Goal: Participate in discussion: Engage in conversation with other users on a specific topic

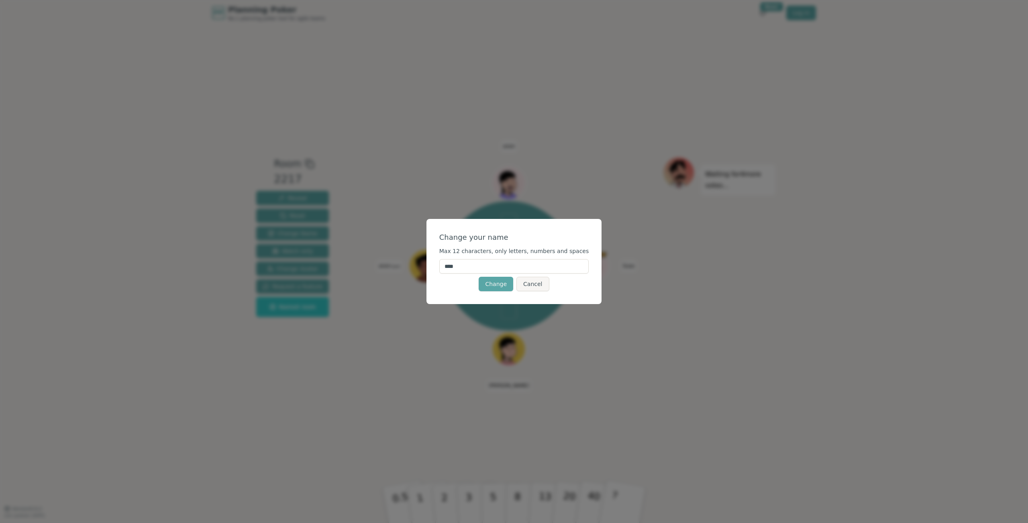
click at [497, 264] on input "****" at bounding box center [514, 266] width 150 height 14
type input "***"
click at [501, 283] on button "Change" at bounding box center [496, 284] width 35 height 14
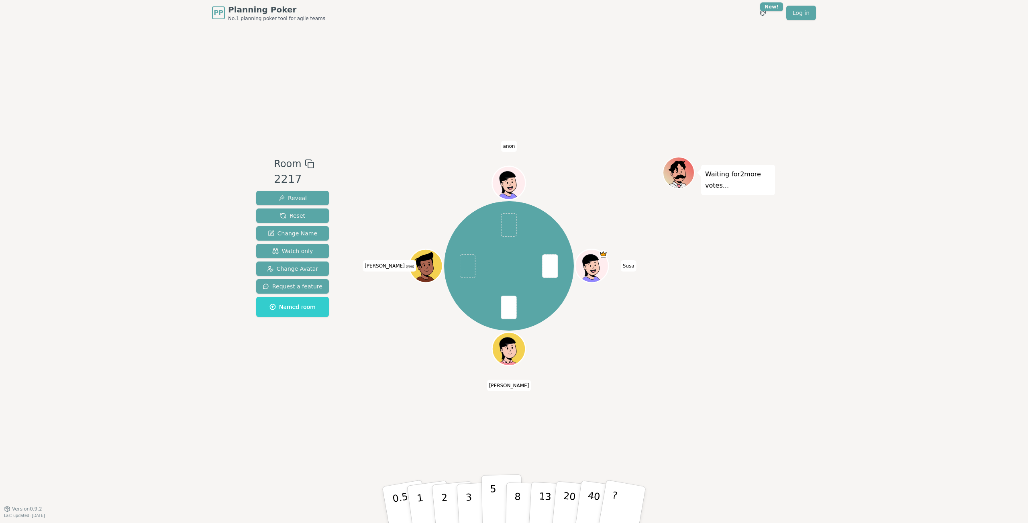
click at [498, 494] on button "5" at bounding box center [502, 504] width 41 height 61
click at [764, 291] on div "Waiting for [PERSON_NAME] 's vote..." at bounding box center [719, 267] width 112 height 221
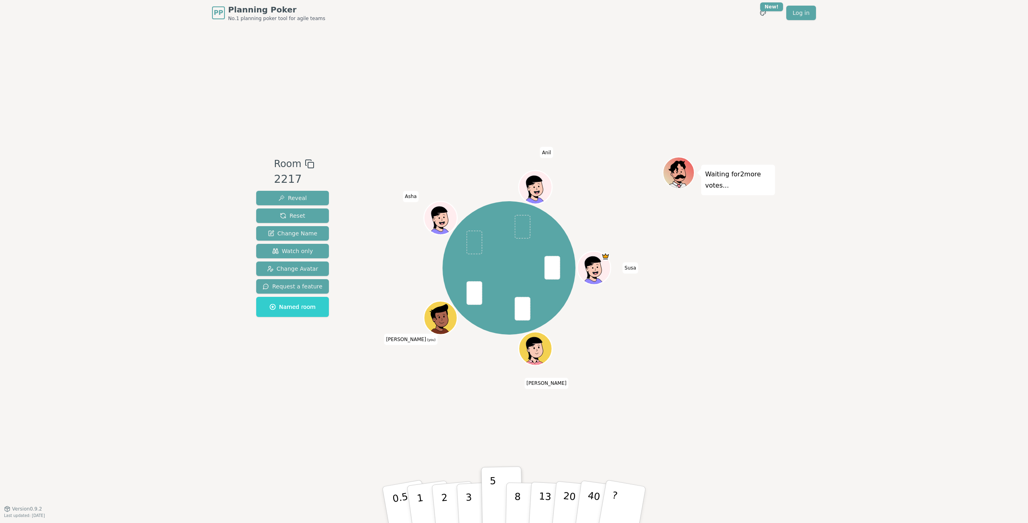
click at [434, 319] on icon at bounding box center [433, 319] width 0 height 1
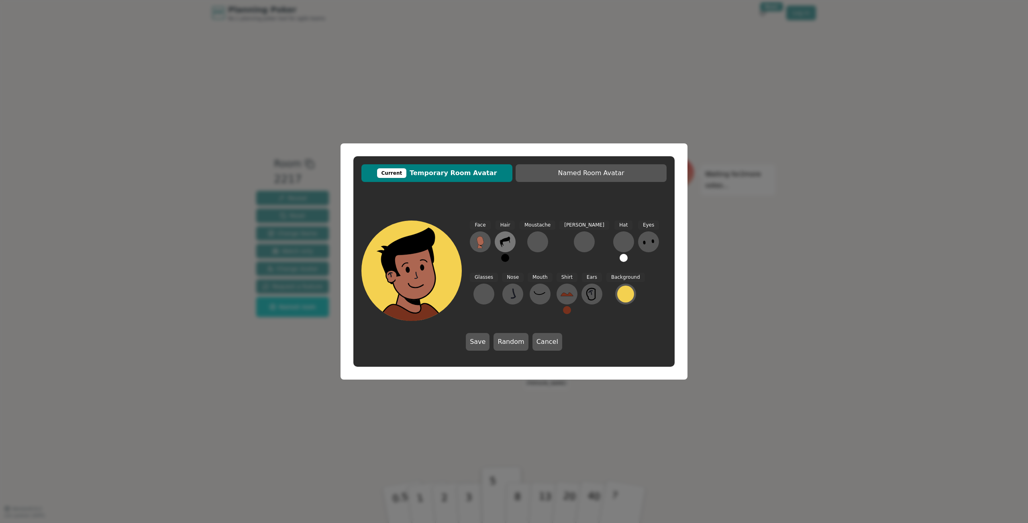
click at [509, 243] on icon at bounding box center [505, 241] width 13 height 13
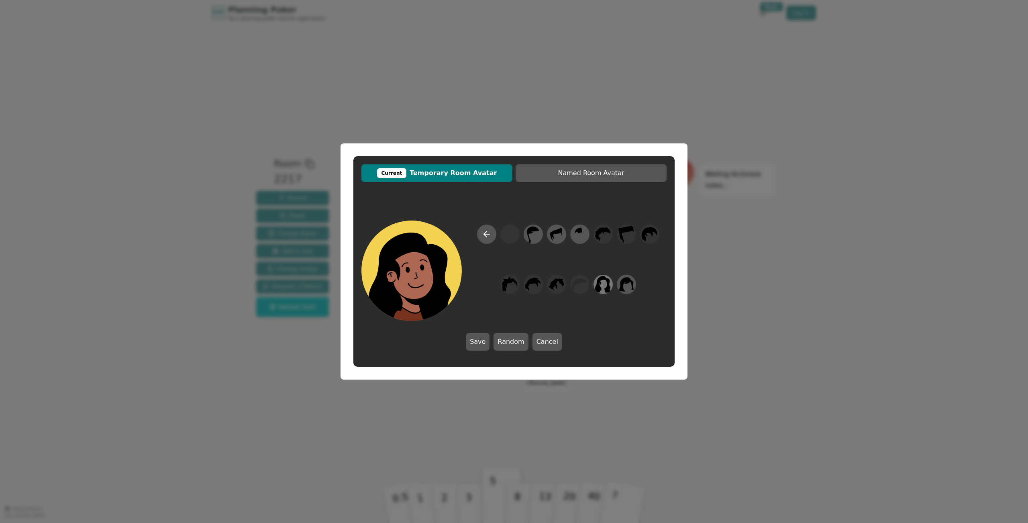
click at [606, 290] on icon at bounding box center [604, 284] width 16 height 17
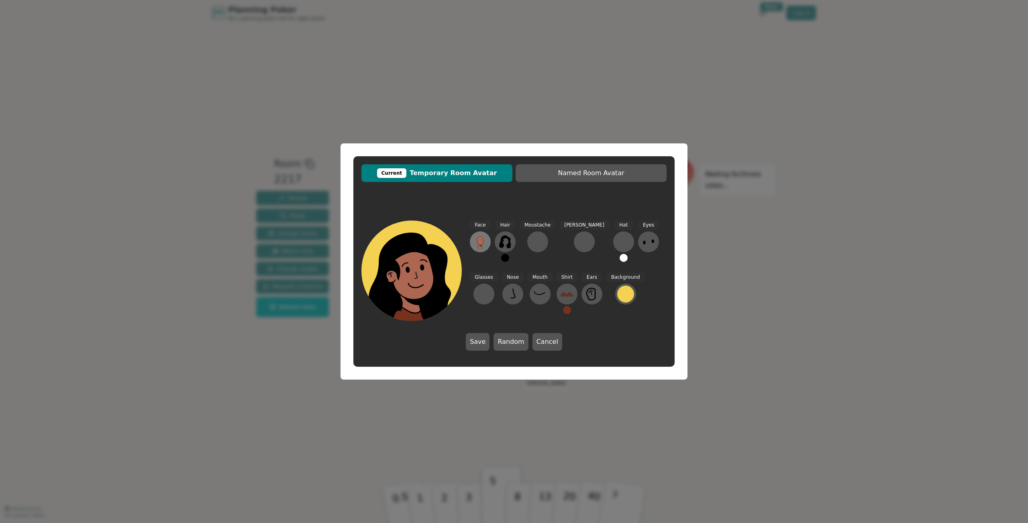
click at [485, 243] on icon at bounding box center [480, 241] width 13 height 13
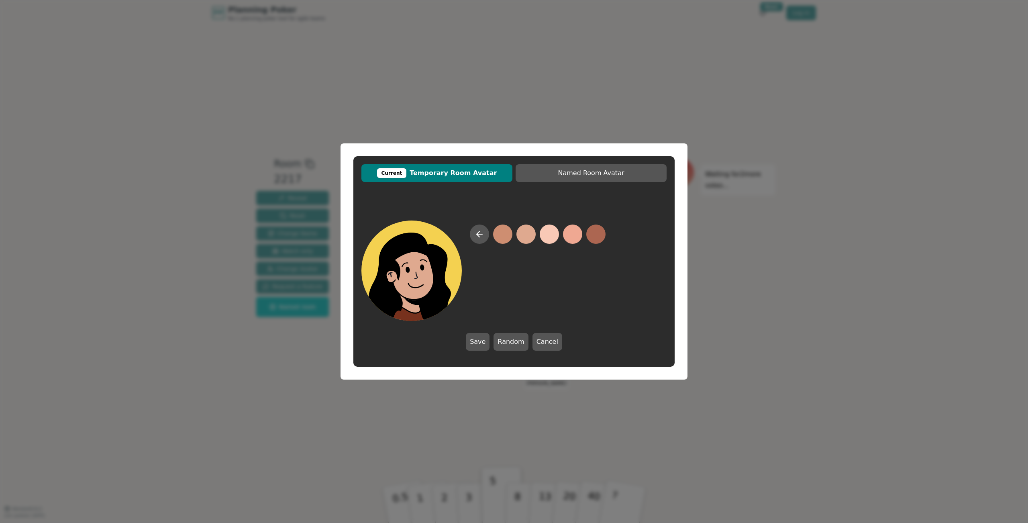
click at [531, 237] on button at bounding box center [526, 234] width 19 height 19
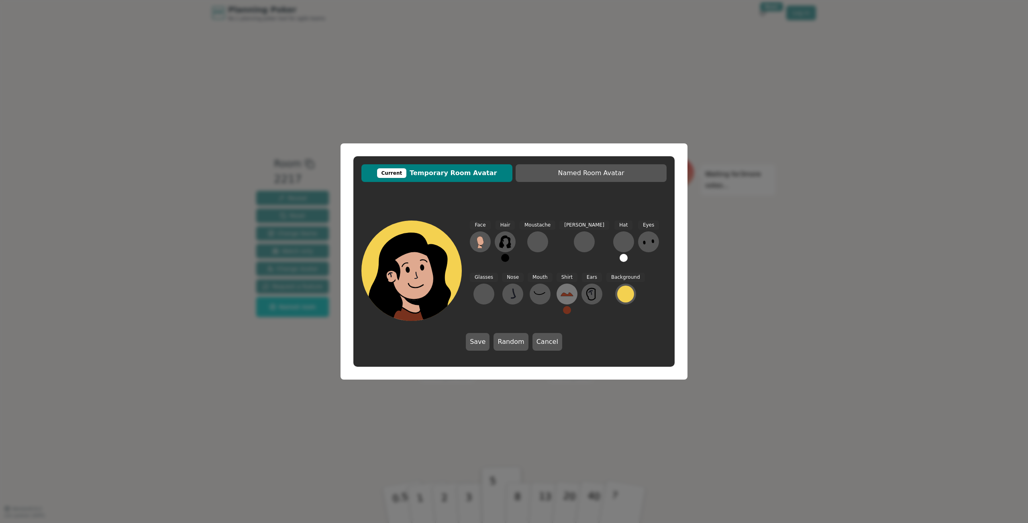
click at [561, 297] on icon at bounding box center [567, 294] width 13 height 13
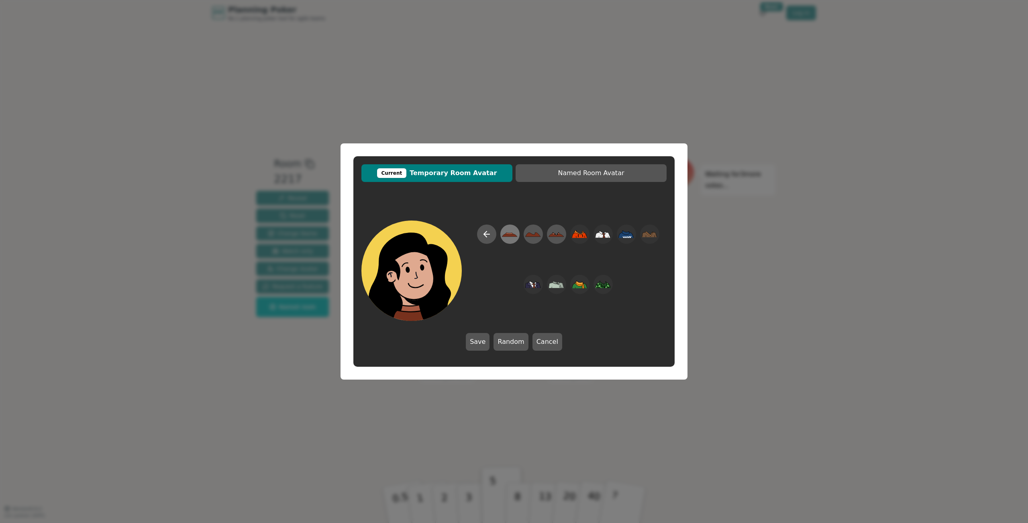
click at [511, 239] on icon at bounding box center [510, 234] width 16 height 18
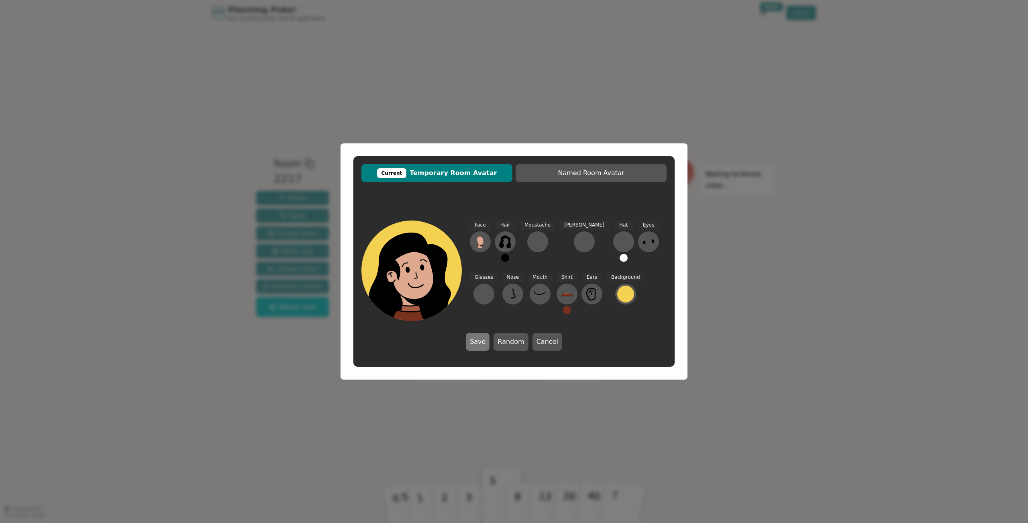
click at [483, 345] on button "Save" at bounding box center [478, 342] width 24 height 18
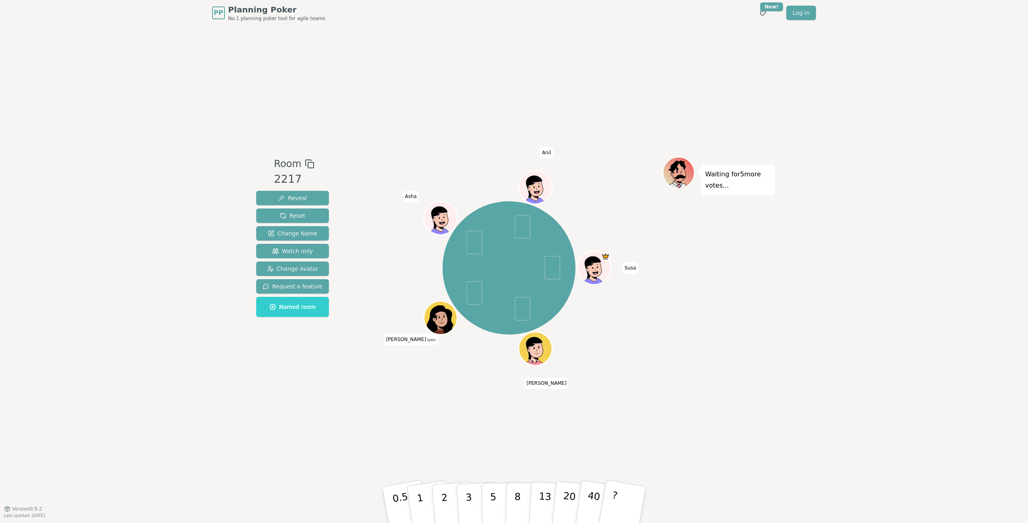
click at [439, 323] on icon at bounding box center [442, 323] width 16 height 6
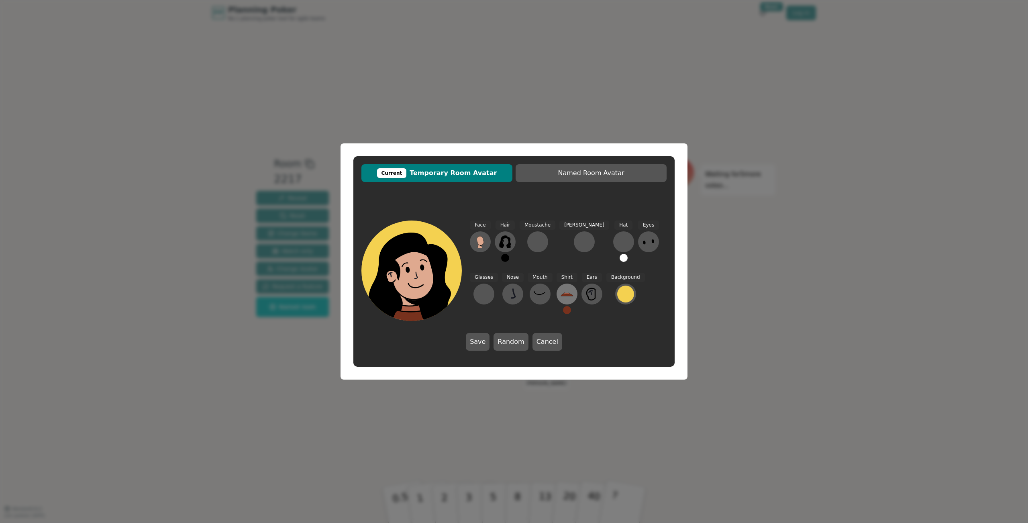
click at [561, 293] on icon at bounding box center [567, 294] width 13 height 13
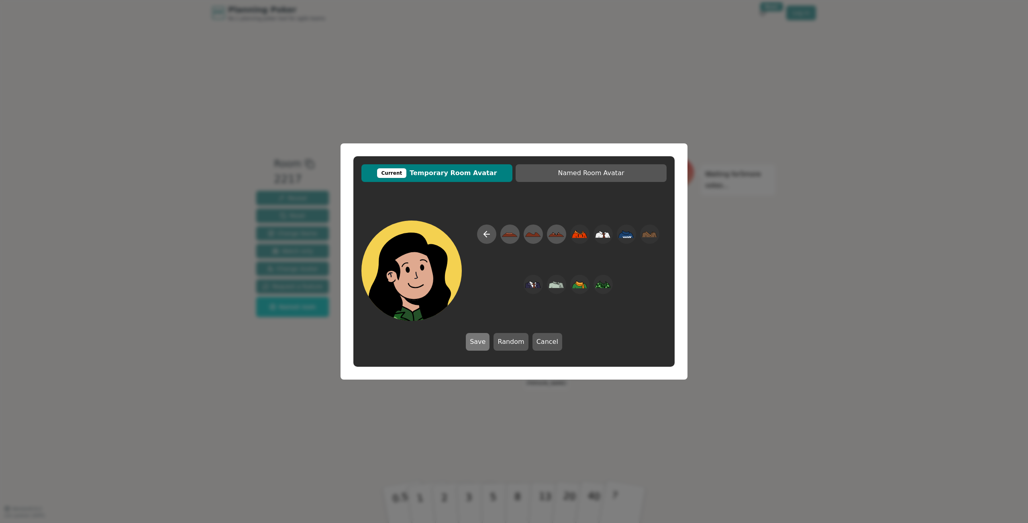
click at [484, 342] on button "Save" at bounding box center [478, 342] width 24 height 18
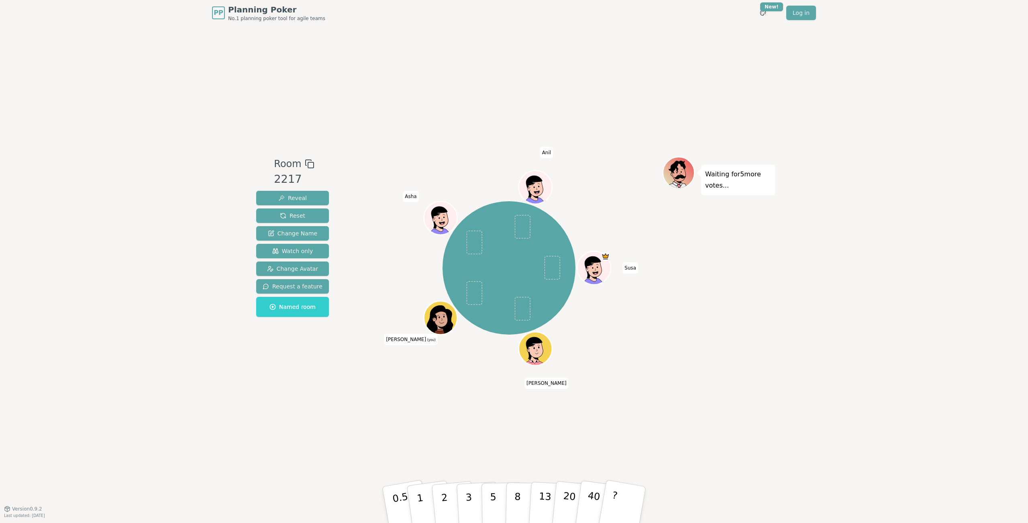
click at [444, 323] on icon at bounding box center [442, 323] width 16 height 6
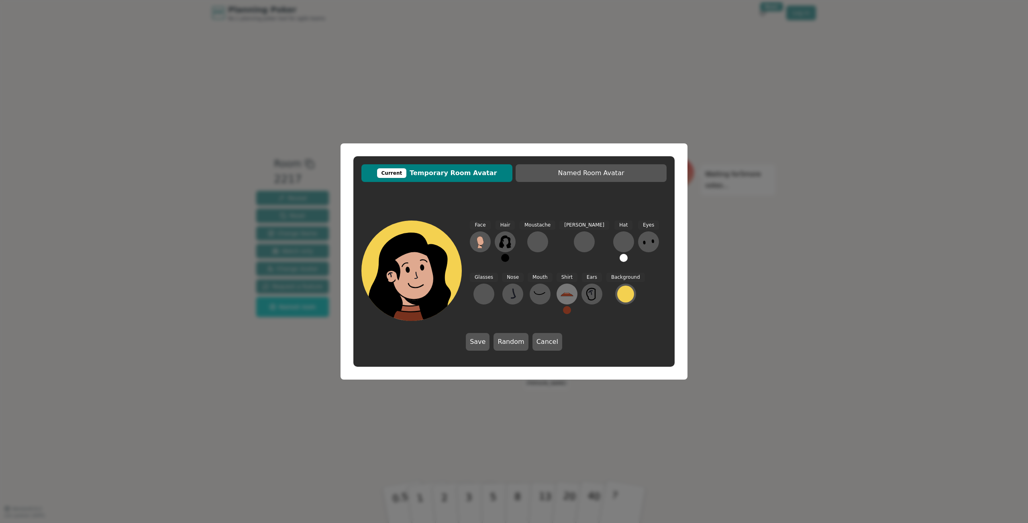
click at [561, 294] on icon at bounding box center [567, 294] width 12 height 3
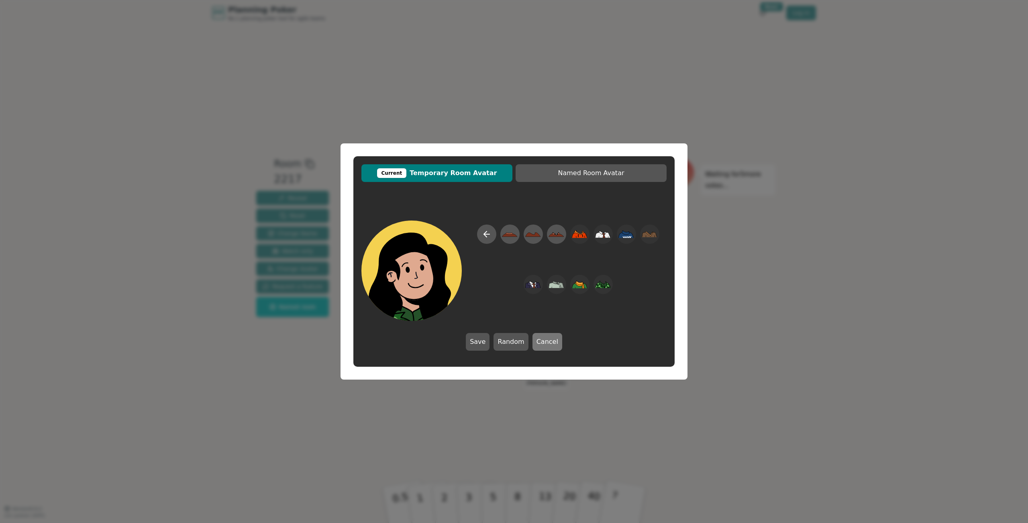
click at [545, 342] on button "Cancel" at bounding box center [548, 342] width 30 height 18
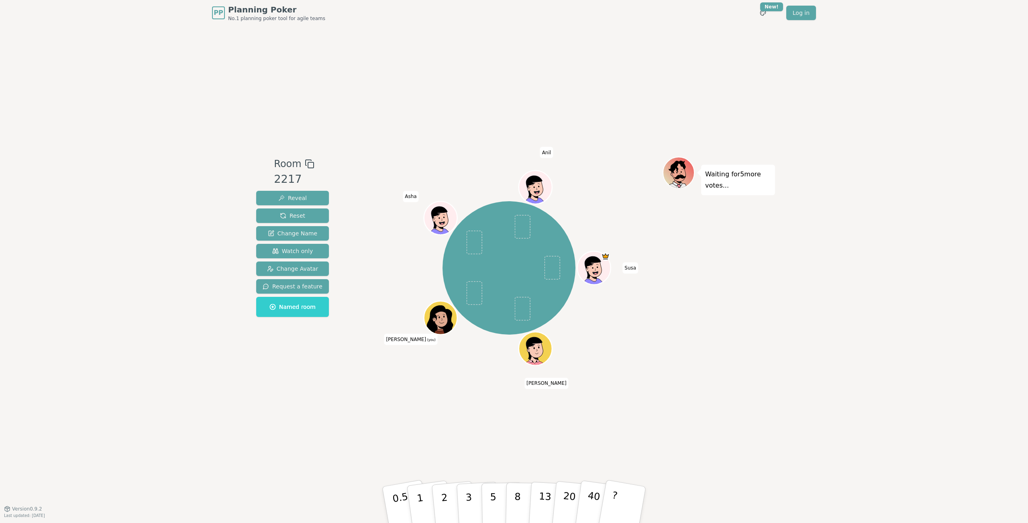
click at [650, 334] on div "Susa [PERSON_NAME] (you) [PERSON_NAME]" at bounding box center [509, 268] width 307 height 194
click at [365, 394] on div "Room 2217 Reveal Reset Change Name Watch only Change Avatar Request a feature N…" at bounding box center [514, 267] width 522 height 483
click at [810, 341] on div "PP Planning Poker No.1 planning poker tool for agile teams Toggle theme New! Lo…" at bounding box center [514, 261] width 1028 height 523
click at [442, 501] on p "2" at bounding box center [445, 506] width 10 height 44
drag, startPoint x: 855, startPoint y: 283, endPoint x: 836, endPoint y: 284, distance: 18.5
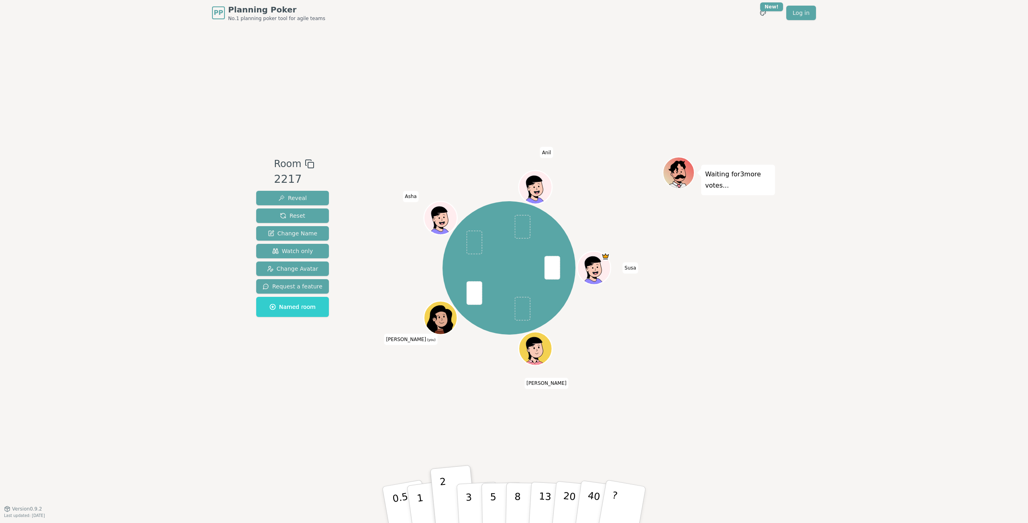
click at [855, 283] on div "PP Planning Poker No.1 planning poker tool for agile teams Toggle theme New! Lo…" at bounding box center [514, 261] width 1028 height 523
click at [470, 495] on p "3" at bounding box center [469, 506] width 9 height 44
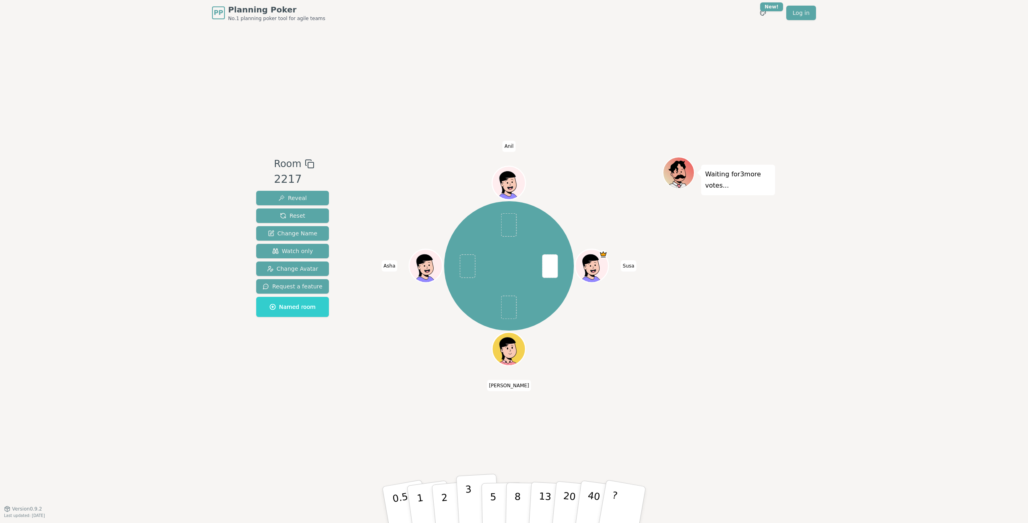
click at [468, 501] on p "3" at bounding box center [469, 506] width 9 height 44
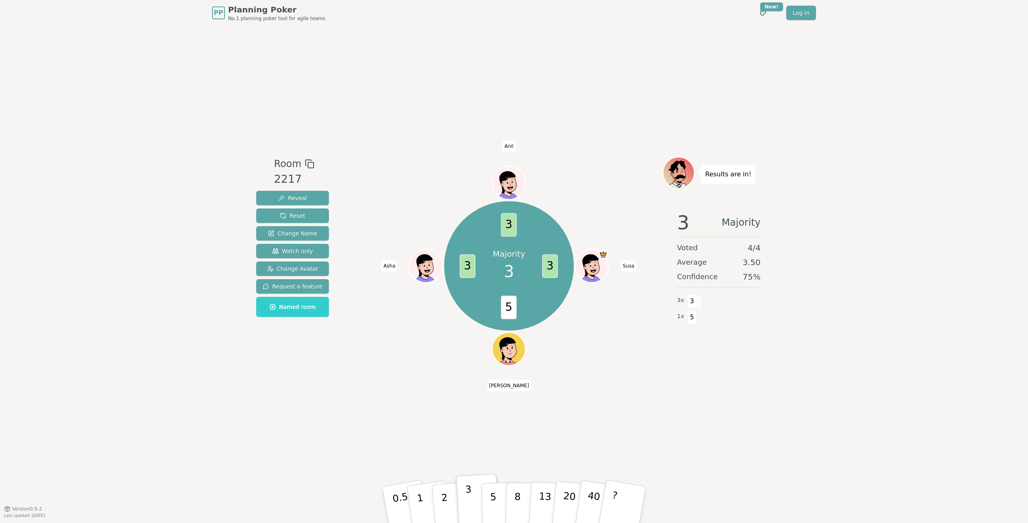
click at [473, 474] on div "Room 2217 Reveal Reset Change Name Watch only Change Avatar Request a feature N…" at bounding box center [514, 267] width 522 height 483
click at [617, 419] on div "Room 2217 Reveal Reset Change Name Watch only Change Avatar Request a feature N…" at bounding box center [514, 267] width 522 height 483
drag, startPoint x: 886, startPoint y: 143, endPoint x: 779, endPoint y: 122, distance: 109.0
click at [885, 142] on div "PP Planning Poker No.1 planning poker tool for agile teams Toggle theme New! Lo…" at bounding box center [514, 261] width 1028 height 523
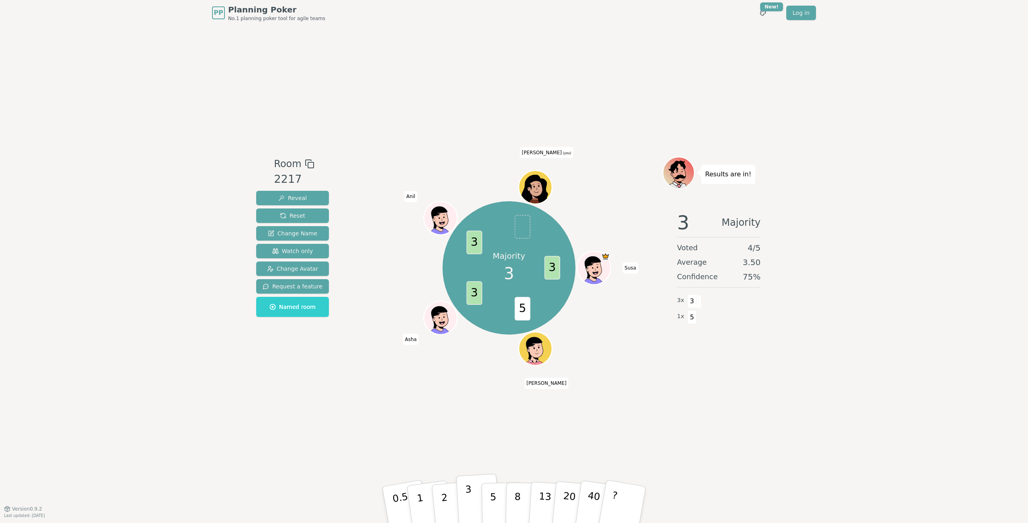
click at [477, 508] on button "3" at bounding box center [478, 505] width 44 height 63
click at [915, 239] on div "PP Planning Poker No.1 planning poker tool for agile teams Toggle theme New! Lo…" at bounding box center [514, 261] width 1028 height 523
click at [533, 183] on icon at bounding box center [534, 189] width 31 height 29
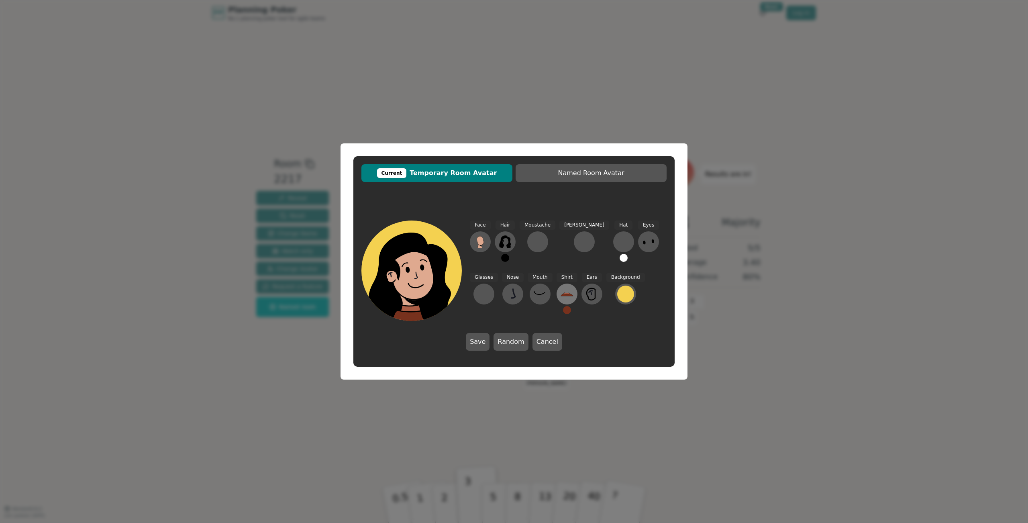
click at [561, 297] on icon at bounding box center [567, 294] width 13 height 13
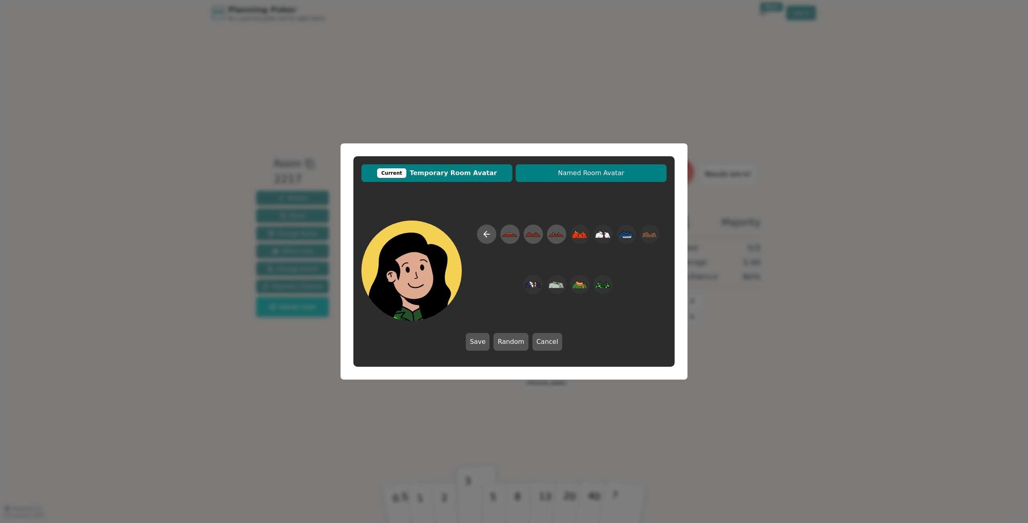
click at [575, 173] on span "Named Room Avatar" at bounding box center [591, 173] width 143 height 10
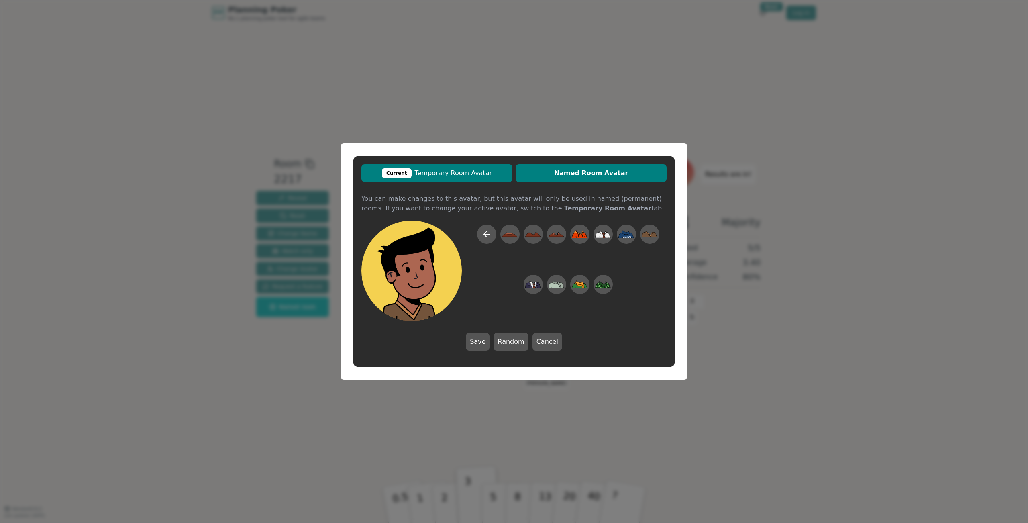
click at [435, 172] on span "Current Temporary Room Avatar" at bounding box center [437, 173] width 143 height 10
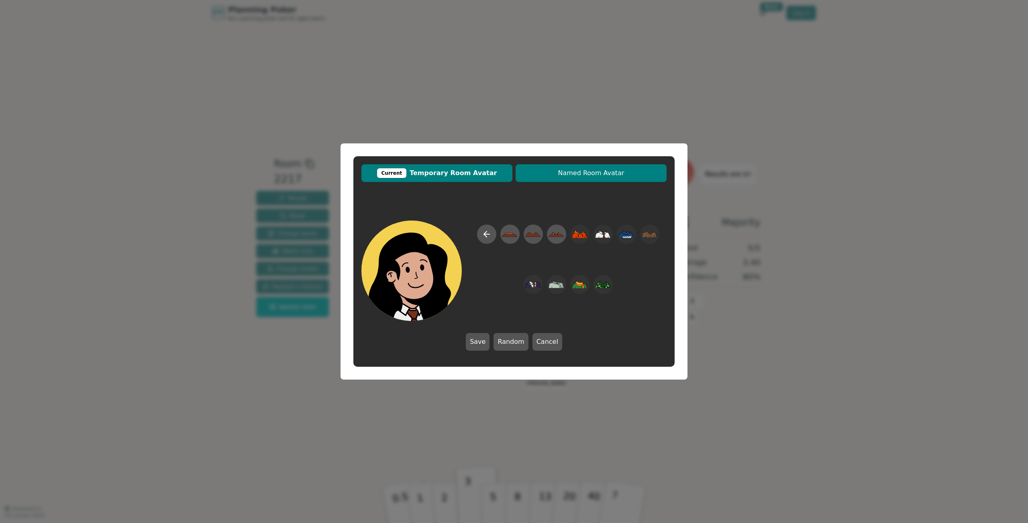
click at [611, 172] on span "Named Room Avatar" at bounding box center [591, 173] width 143 height 10
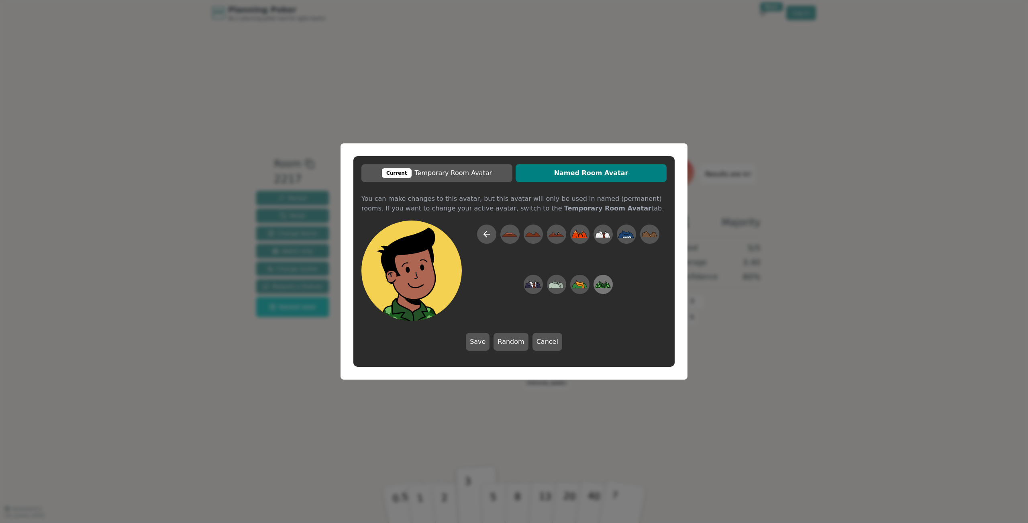
click at [607, 288] on icon at bounding box center [603, 285] width 16 height 18
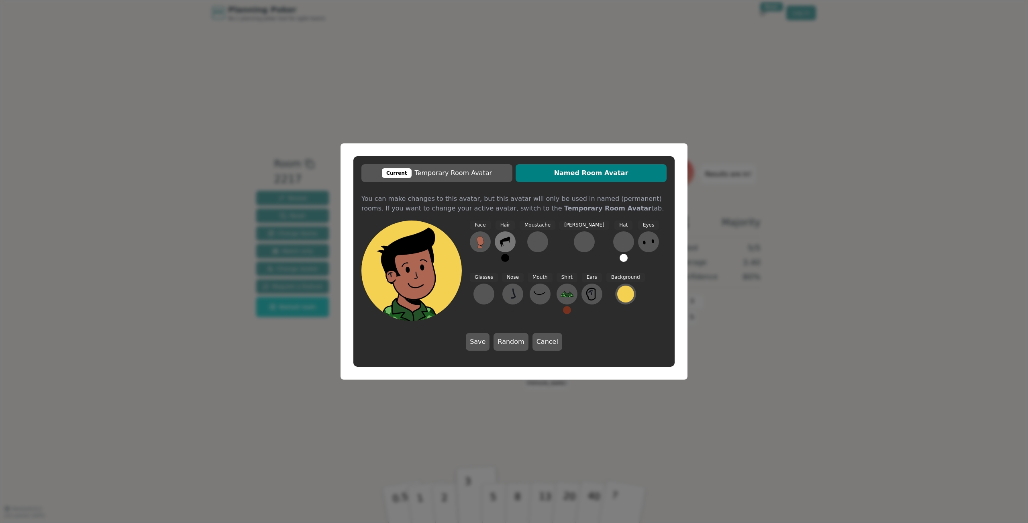
click at [509, 247] on icon at bounding box center [505, 241] width 13 height 13
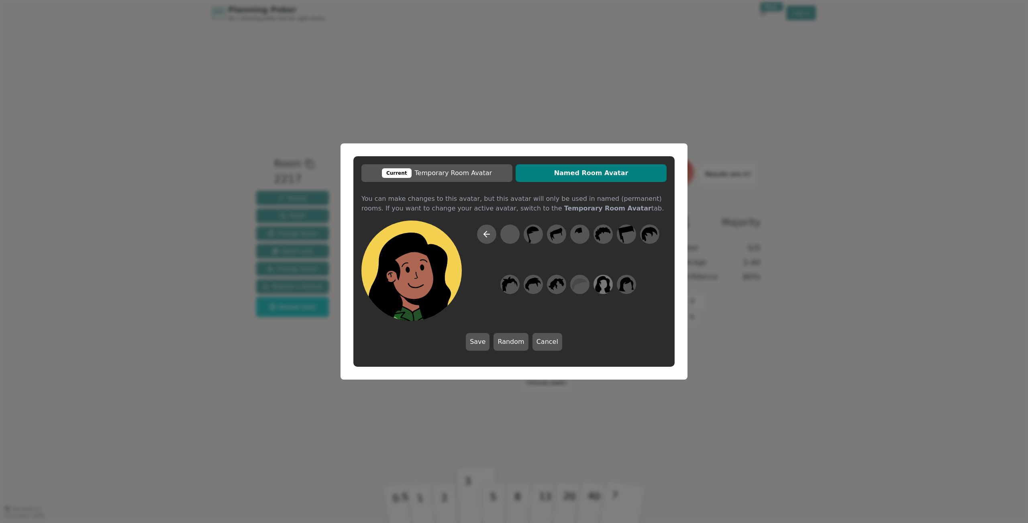
click at [600, 288] on icon at bounding box center [604, 284] width 16 height 17
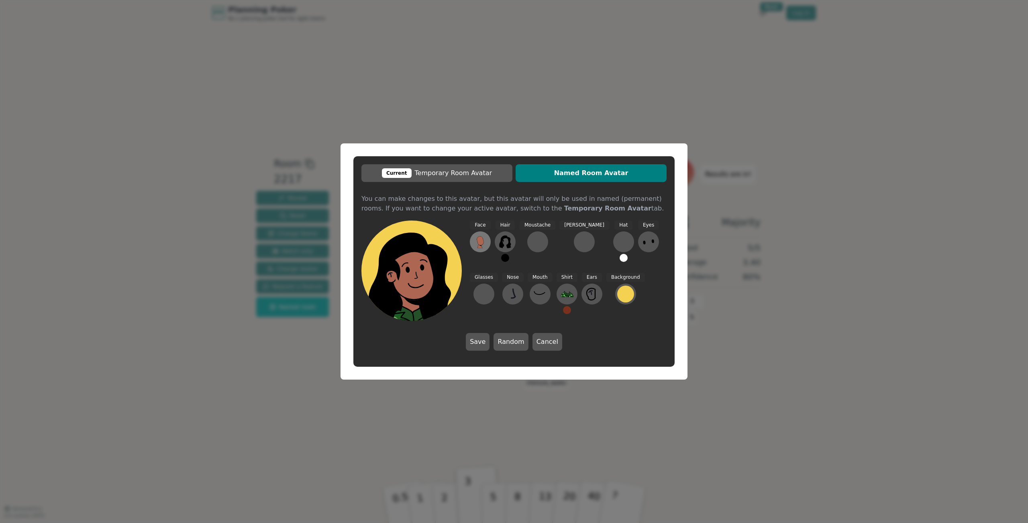
click at [483, 243] on icon at bounding box center [480, 240] width 7 height 9
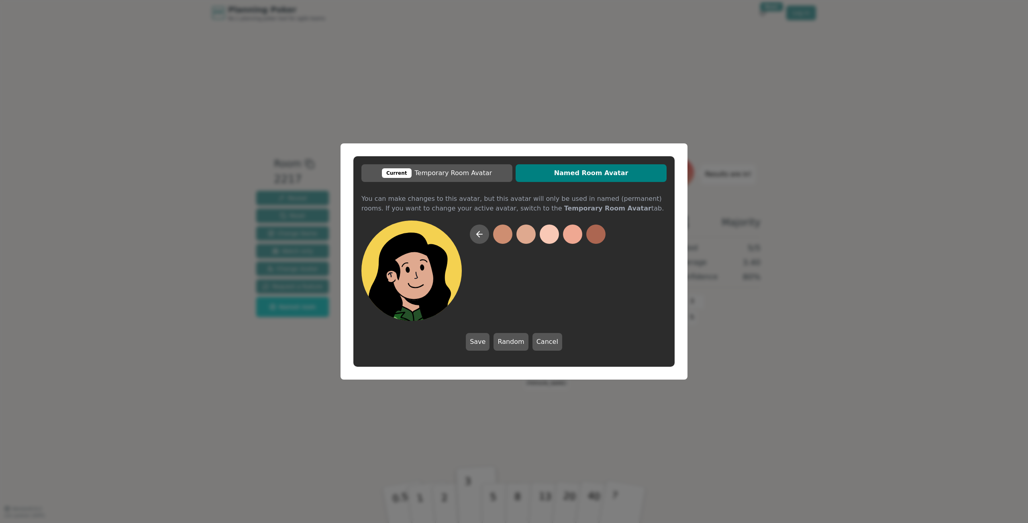
click at [529, 237] on button at bounding box center [526, 234] width 19 height 19
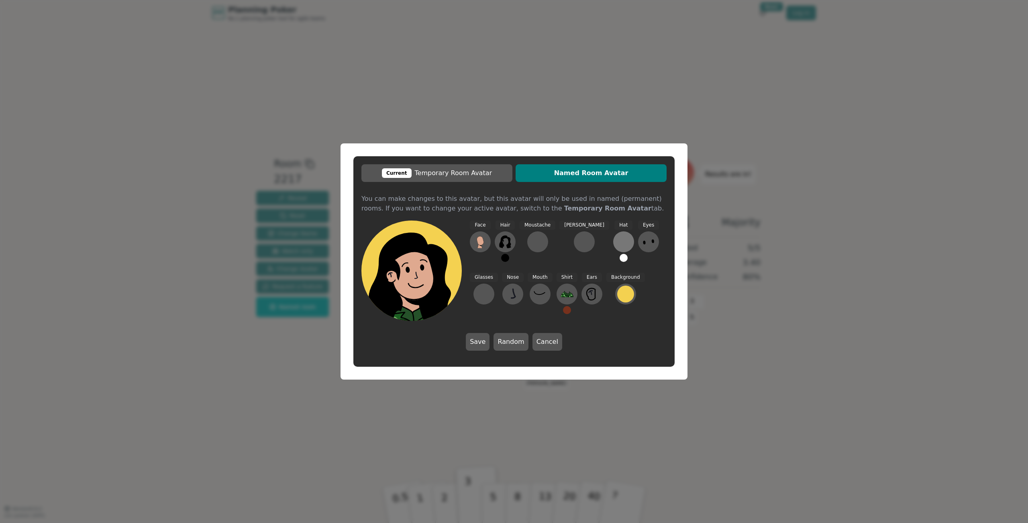
click at [617, 245] on div at bounding box center [623, 241] width 13 height 13
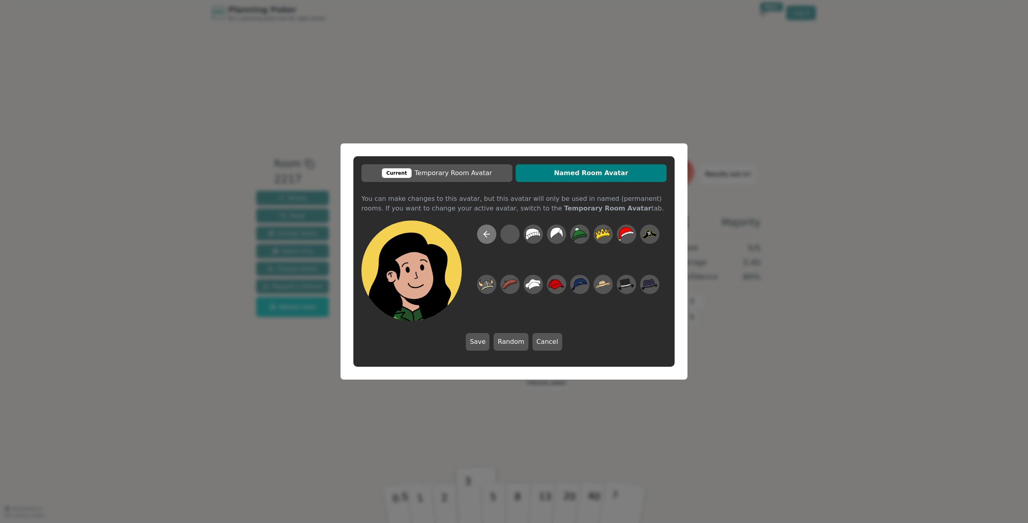
click at [486, 236] on icon at bounding box center [485, 234] width 3 height 6
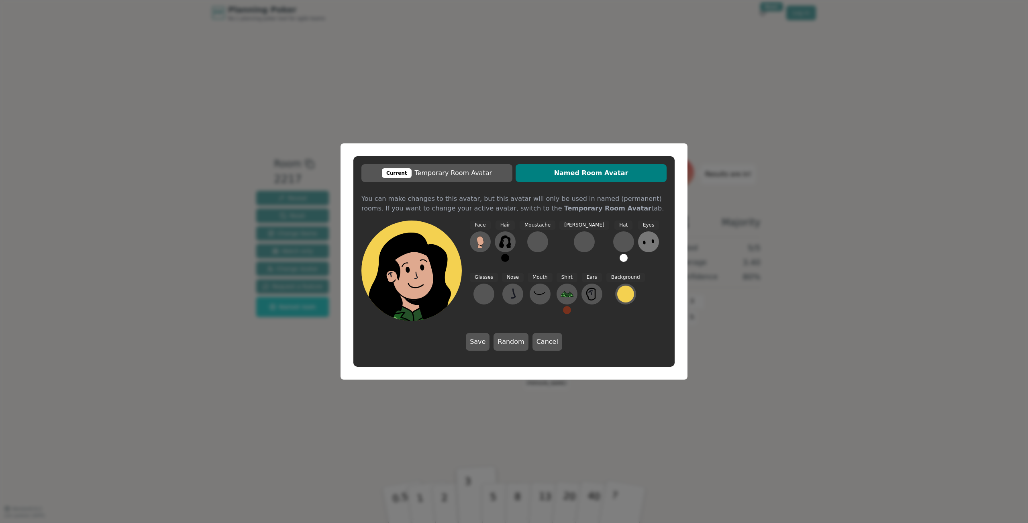
click at [642, 243] on icon at bounding box center [648, 241] width 13 height 13
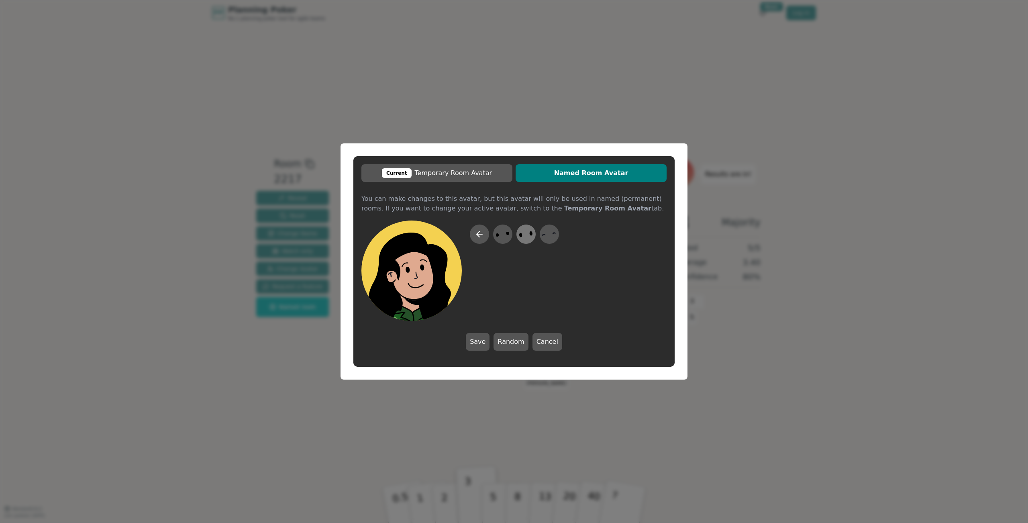
click at [527, 233] on icon at bounding box center [526, 234] width 16 height 18
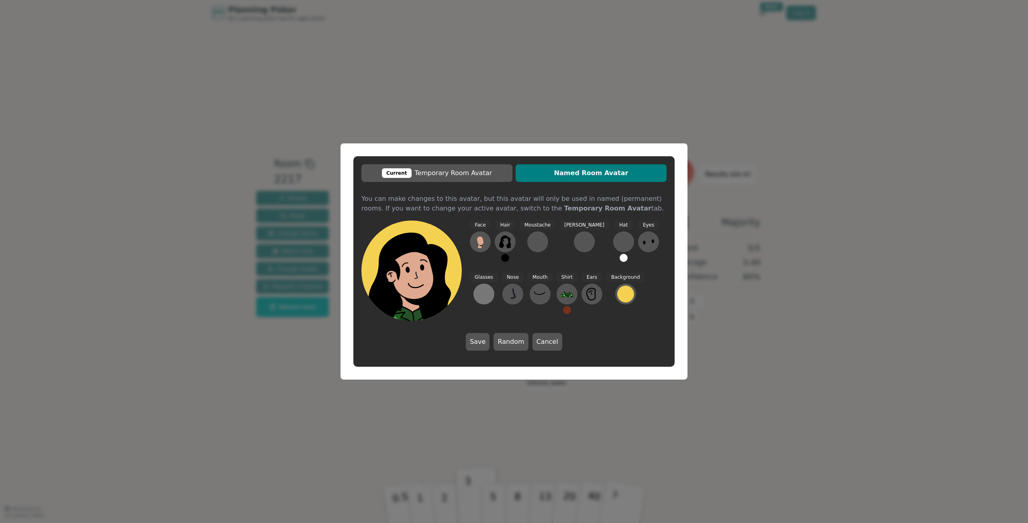
click at [494, 284] on button at bounding box center [484, 294] width 21 height 21
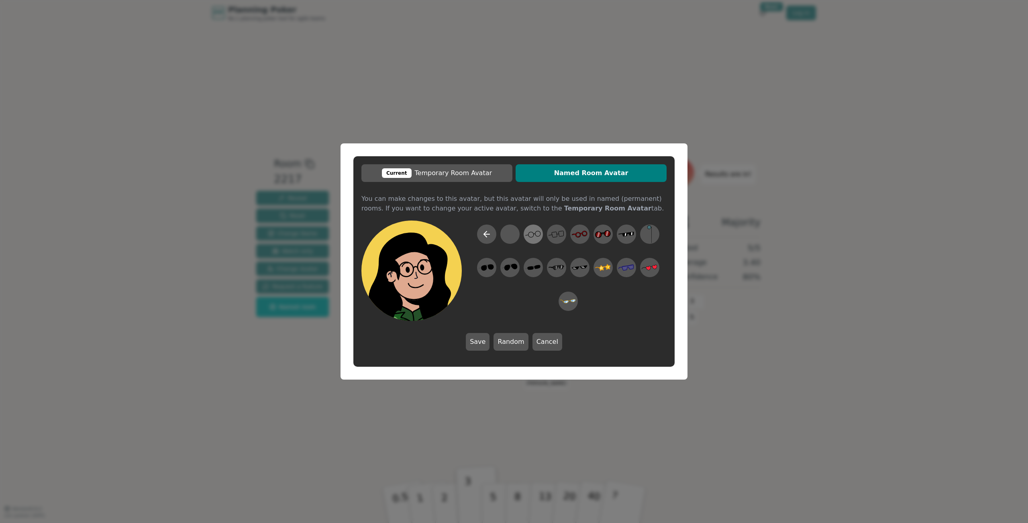
click at [532, 235] on icon at bounding box center [533, 234] width 16 height 18
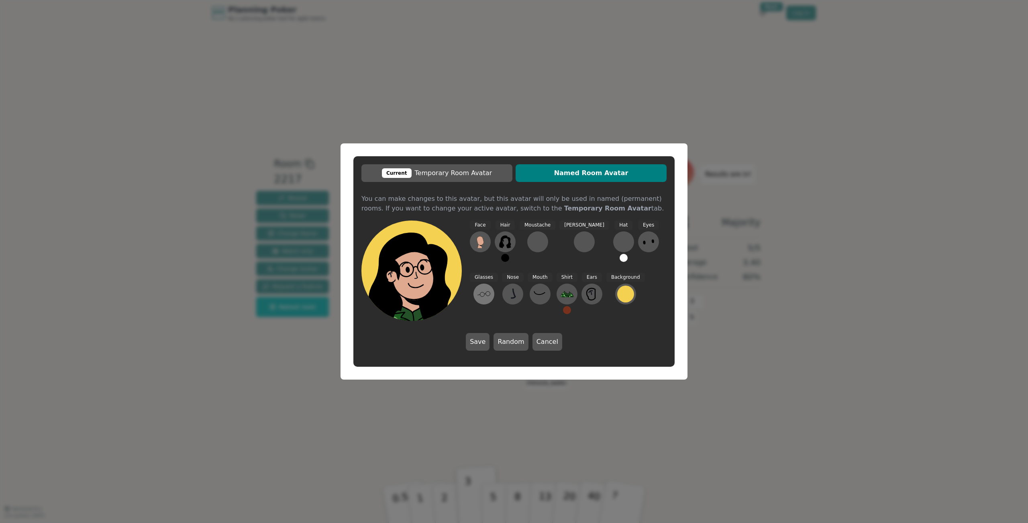
click at [490, 288] on icon at bounding box center [484, 294] width 13 height 13
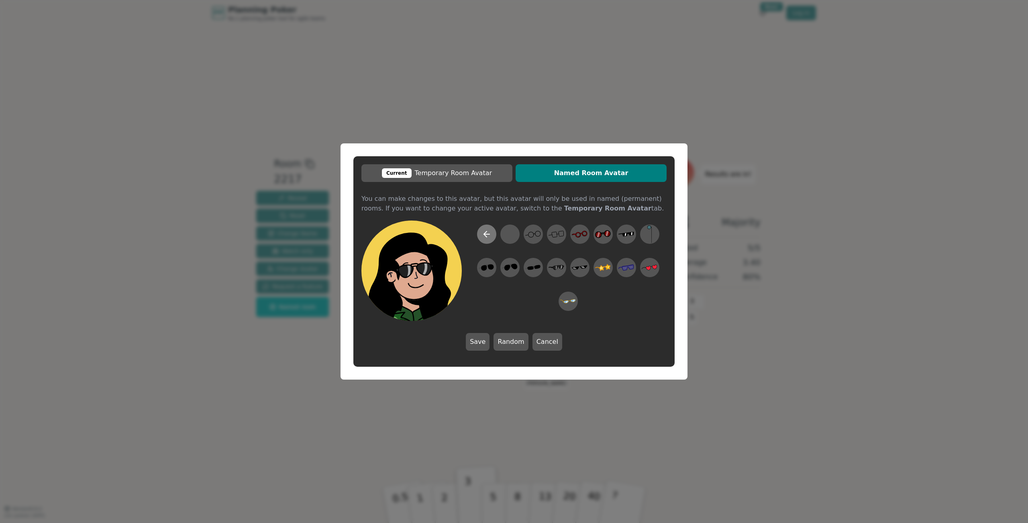
click at [488, 238] on icon at bounding box center [487, 234] width 10 height 10
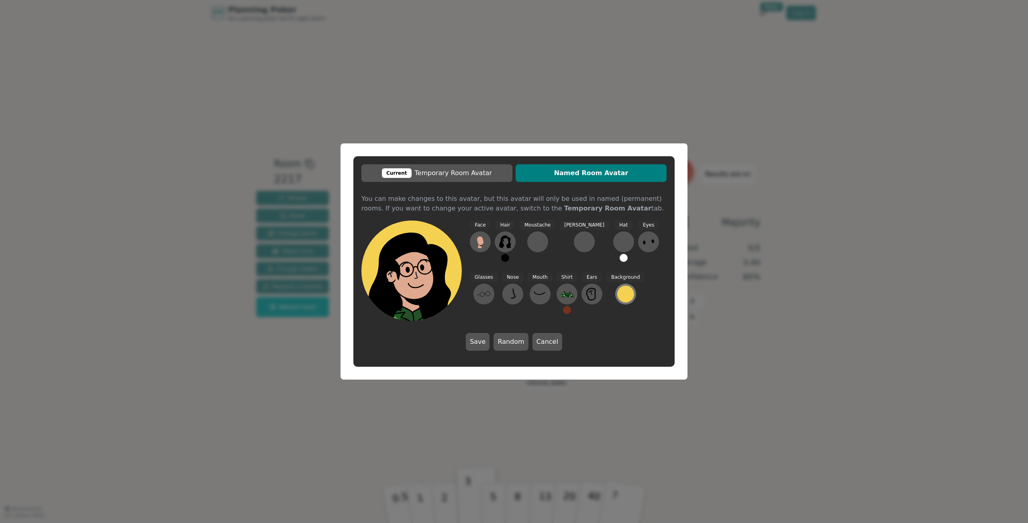
click at [617, 297] on div at bounding box center [625, 294] width 17 height 17
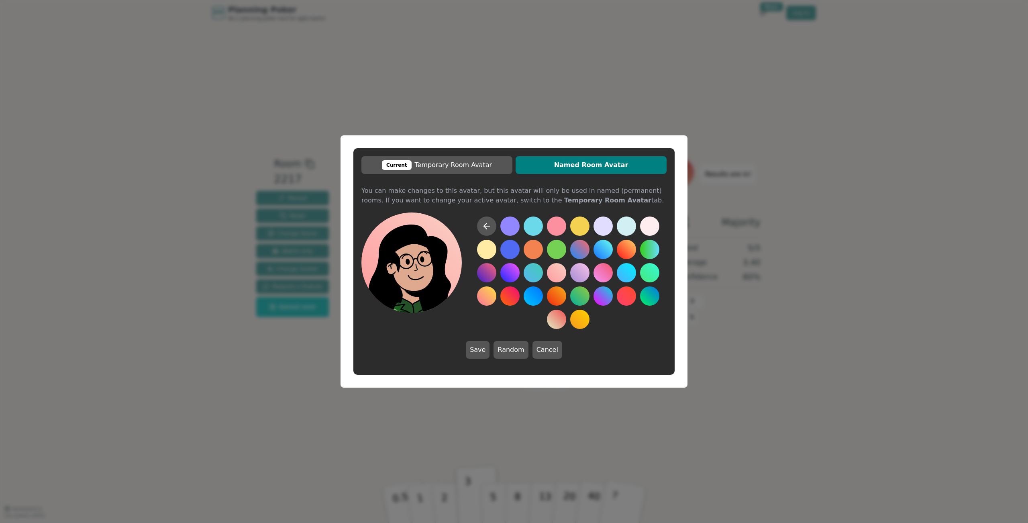
click at [564, 272] on button at bounding box center [556, 272] width 19 height 19
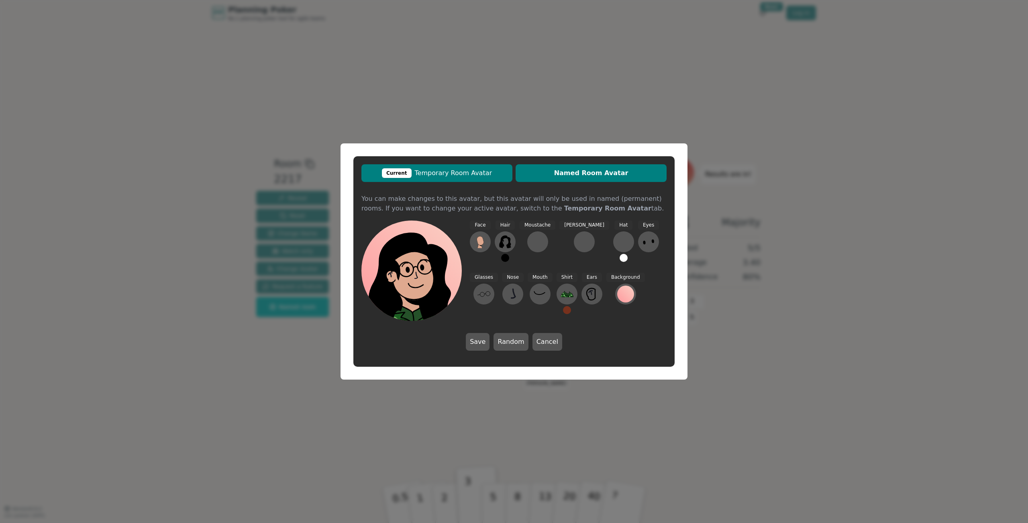
click at [465, 176] on span "Current Temporary Room Avatar" at bounding box center [437, 173] width 143 height 10
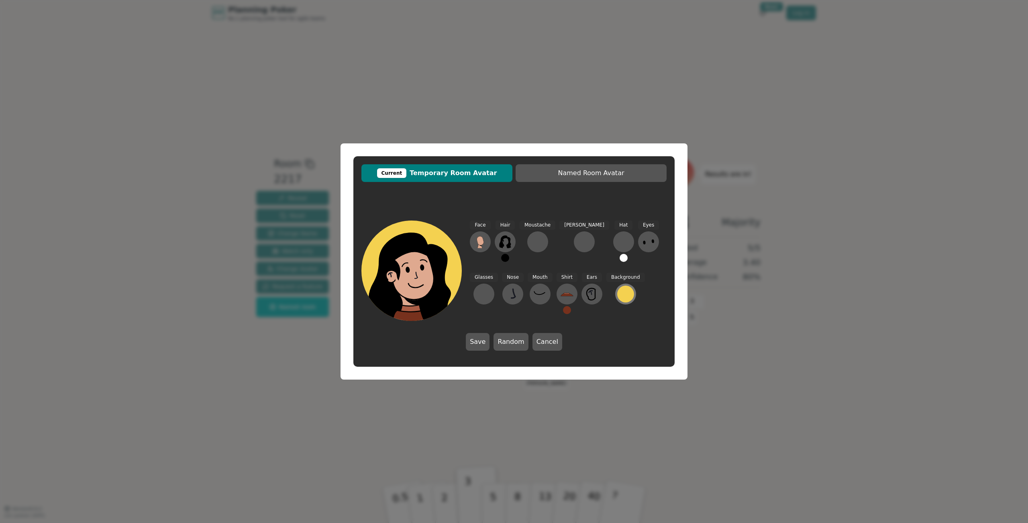
click at [615, 292] on button at bounding box center [625, 294] width 21 height 21
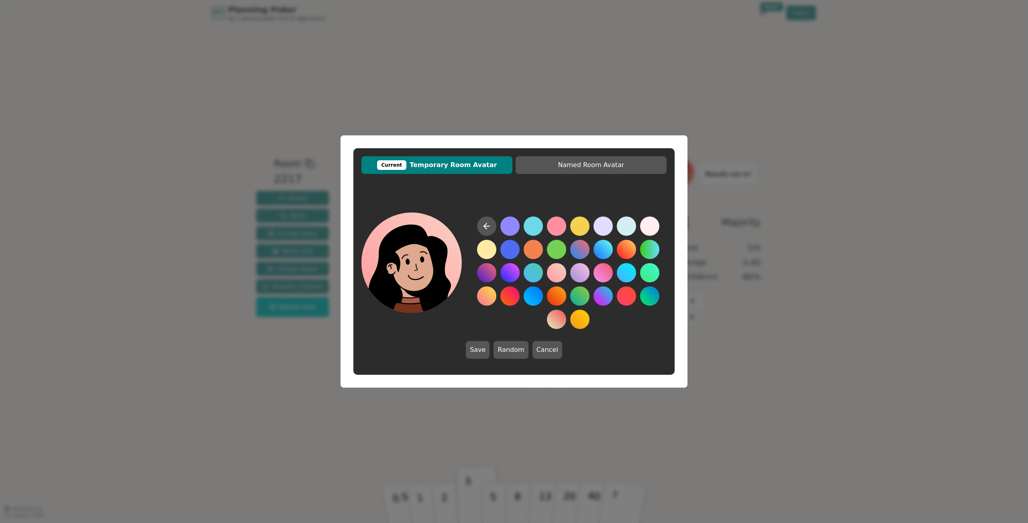
click at [560, 274] on button at bounding box center [556, 272] width 19 height 19
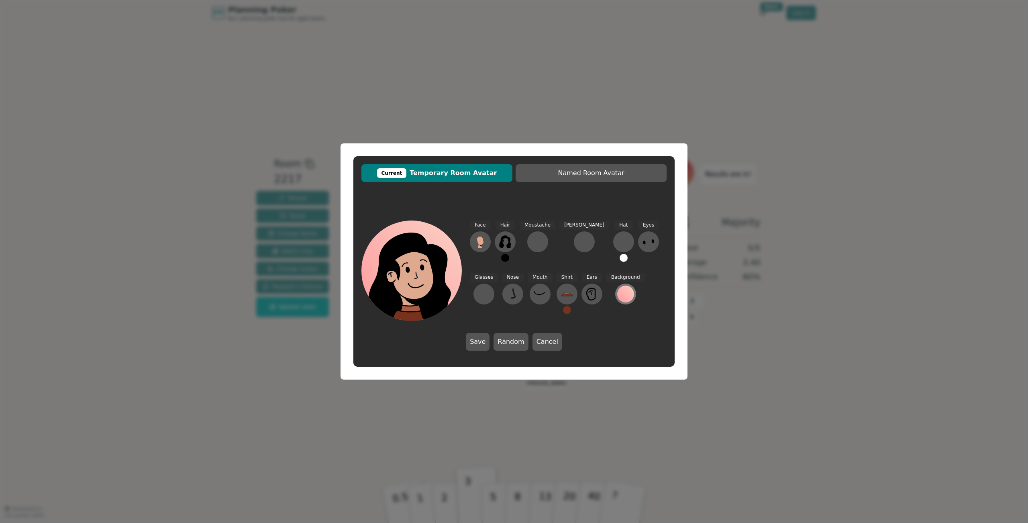
click at [617, 296] on div at bounding box center [625, 294] width 17 height 17
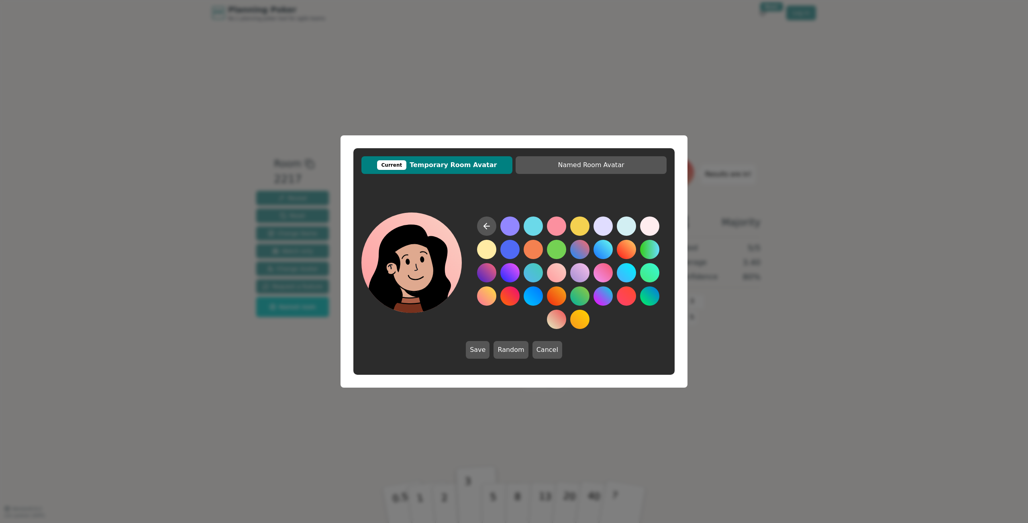
click at [563, 270] on button at bounding box center [556, 272] width 19 height 19
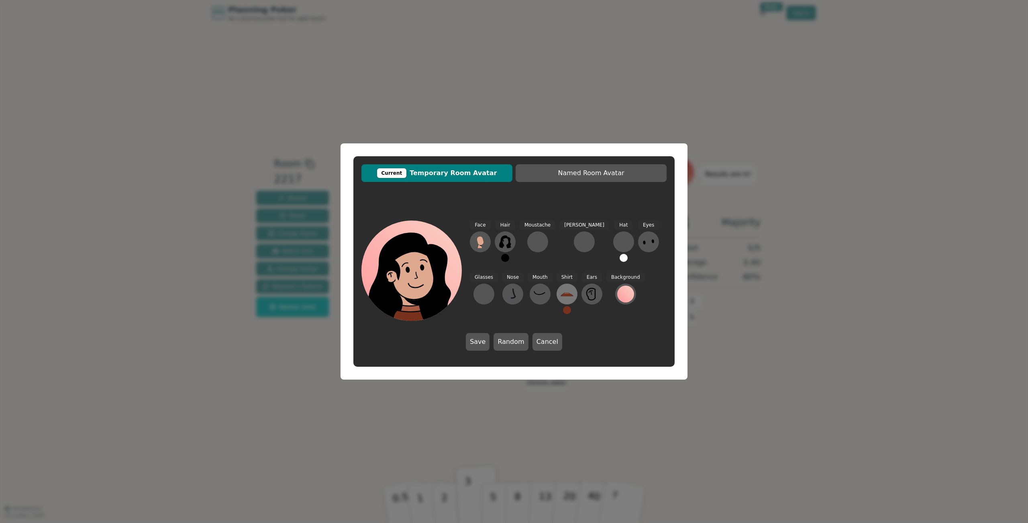
click at [564, 294] on icon at bounding box center [567, 293] width 6 height 2
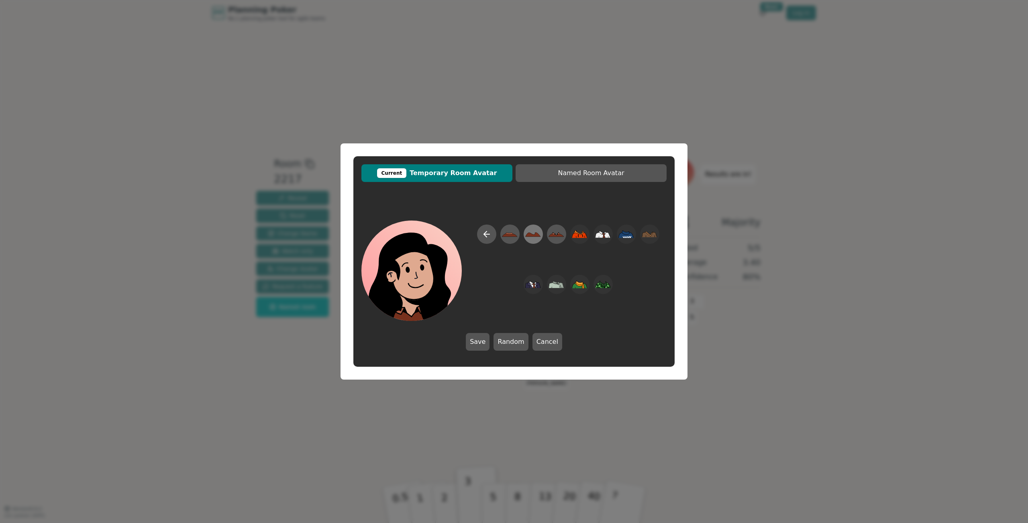
click at [542, 238] on div at bounding box center [533, 234] width 22 height 26
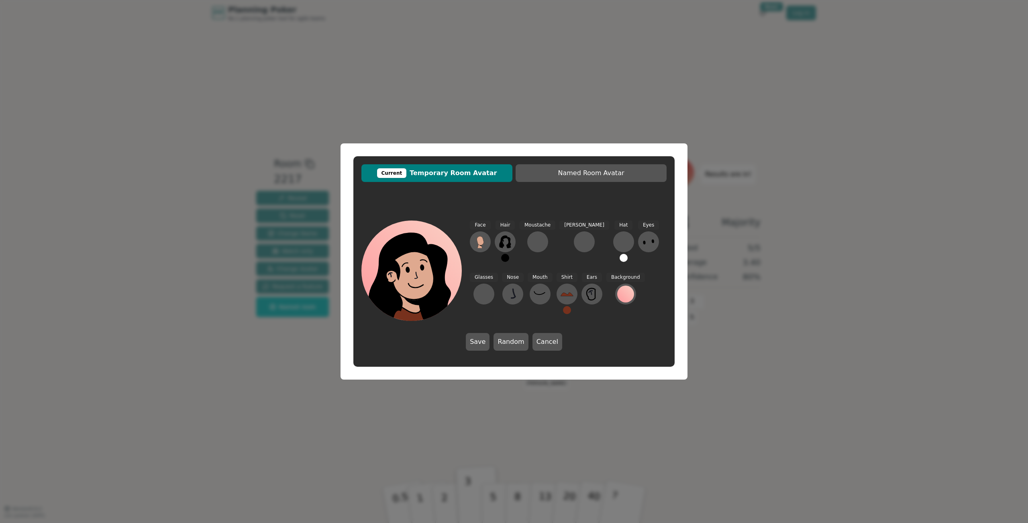
click at [563, 311] on button at bounding box center [567, 310] width 8 height 8
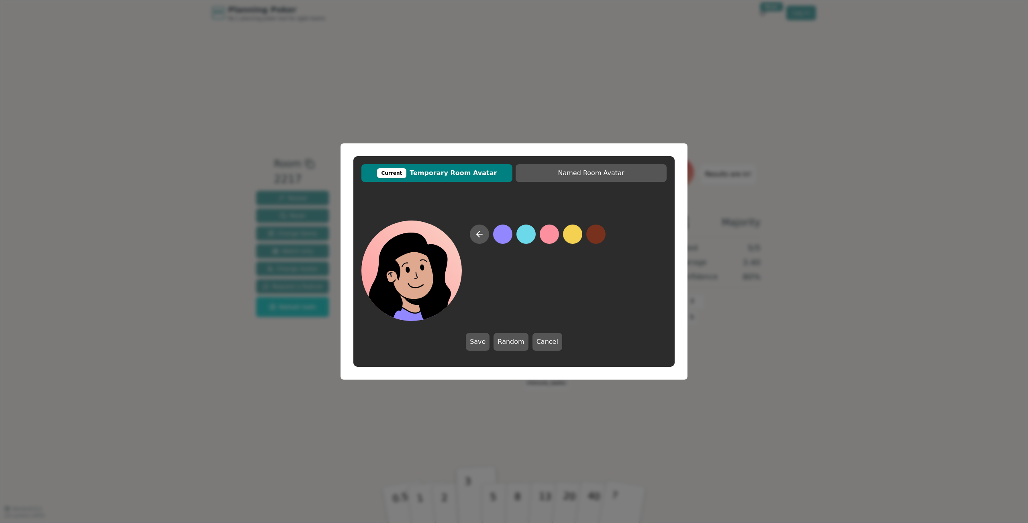
click at [498, 238] on button at bounding box center [502, 234] width 19 height 19
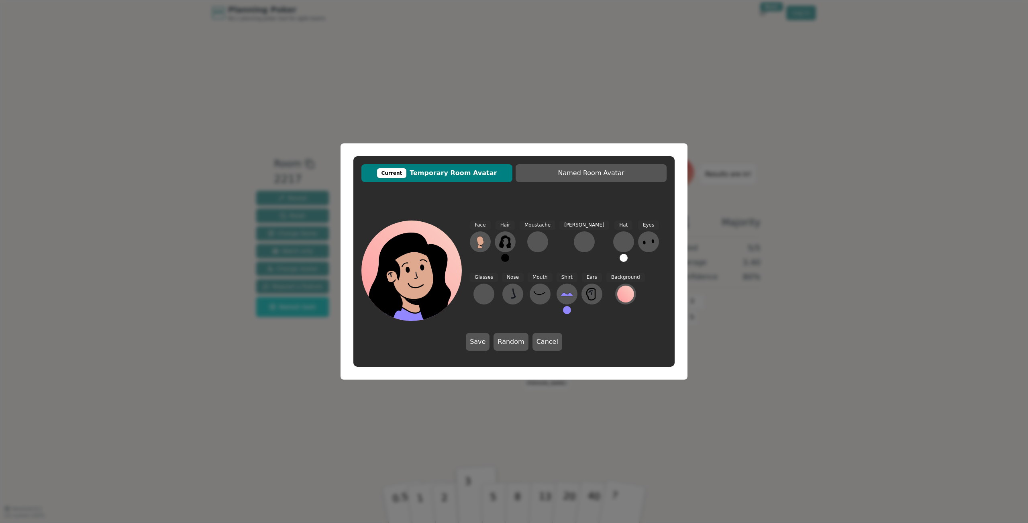
click at [607, 318] on div "Background" at bounding box center [626, 297] width 39 height 48
click at [530, 300] on button at bounding box center [540, 294] width 21 height 21
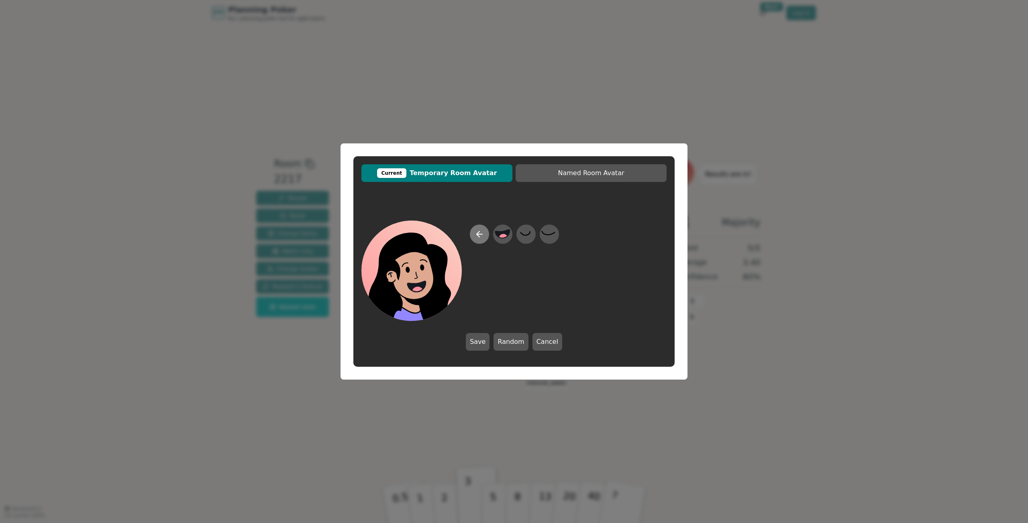
click at [480, 238] on icon at bounding box center [480, 234] width 10 height 10
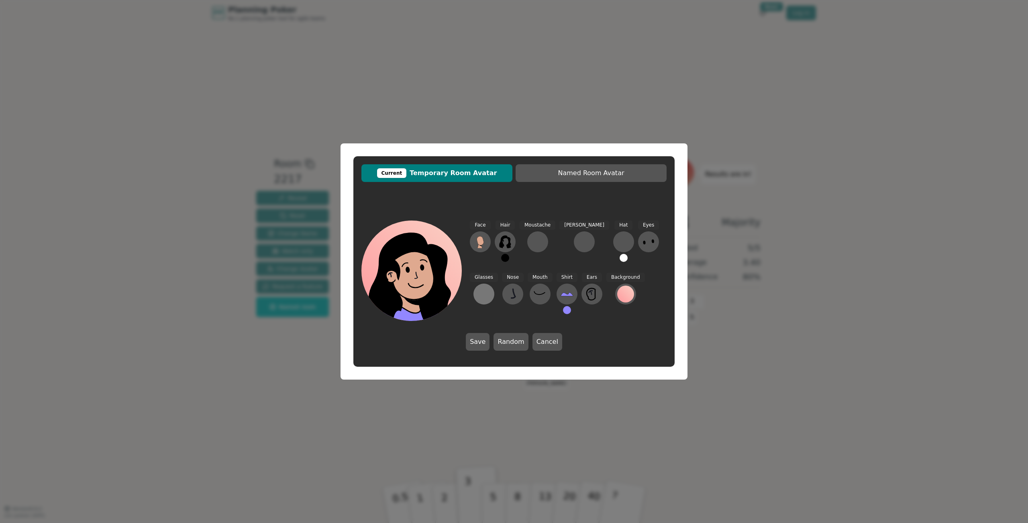
click at [490, 288] on div at bounding box center [484, 294] width 13 height 13
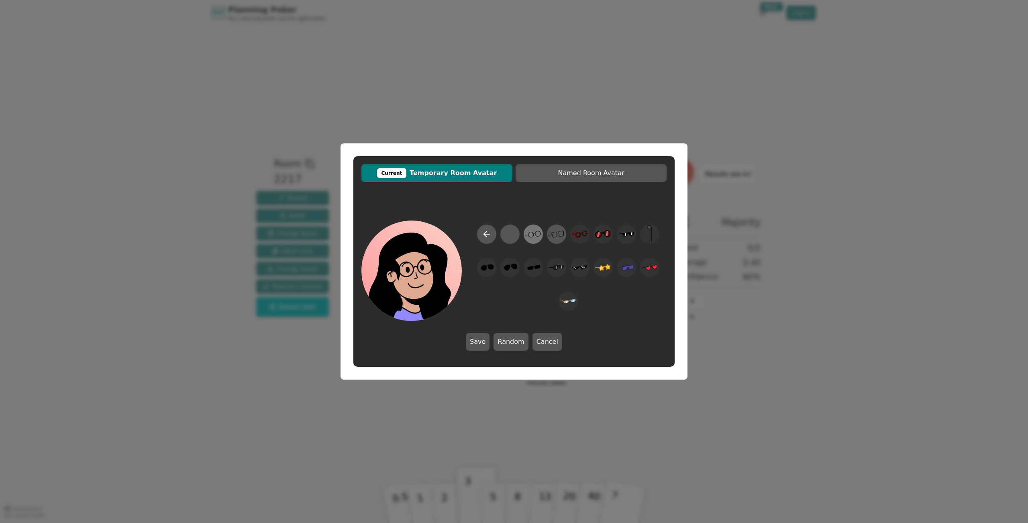
click at [533, 237] on circle at bounding box center [531, 234] width 5 height 5
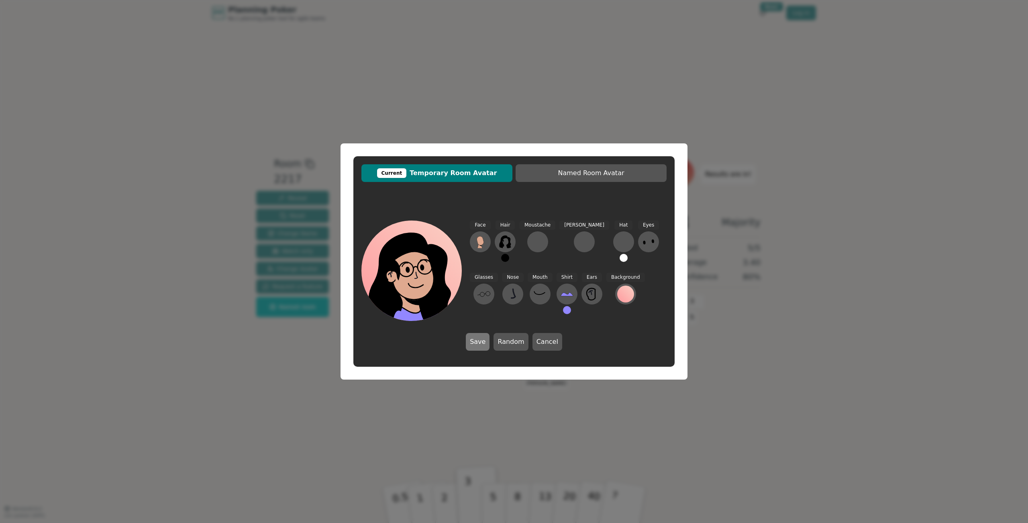
click at [482, 341] on button "Save" at bounding box center [478, 342] width 24 height 18
